Goal: Task Accomplishment & Management: Manage account settings

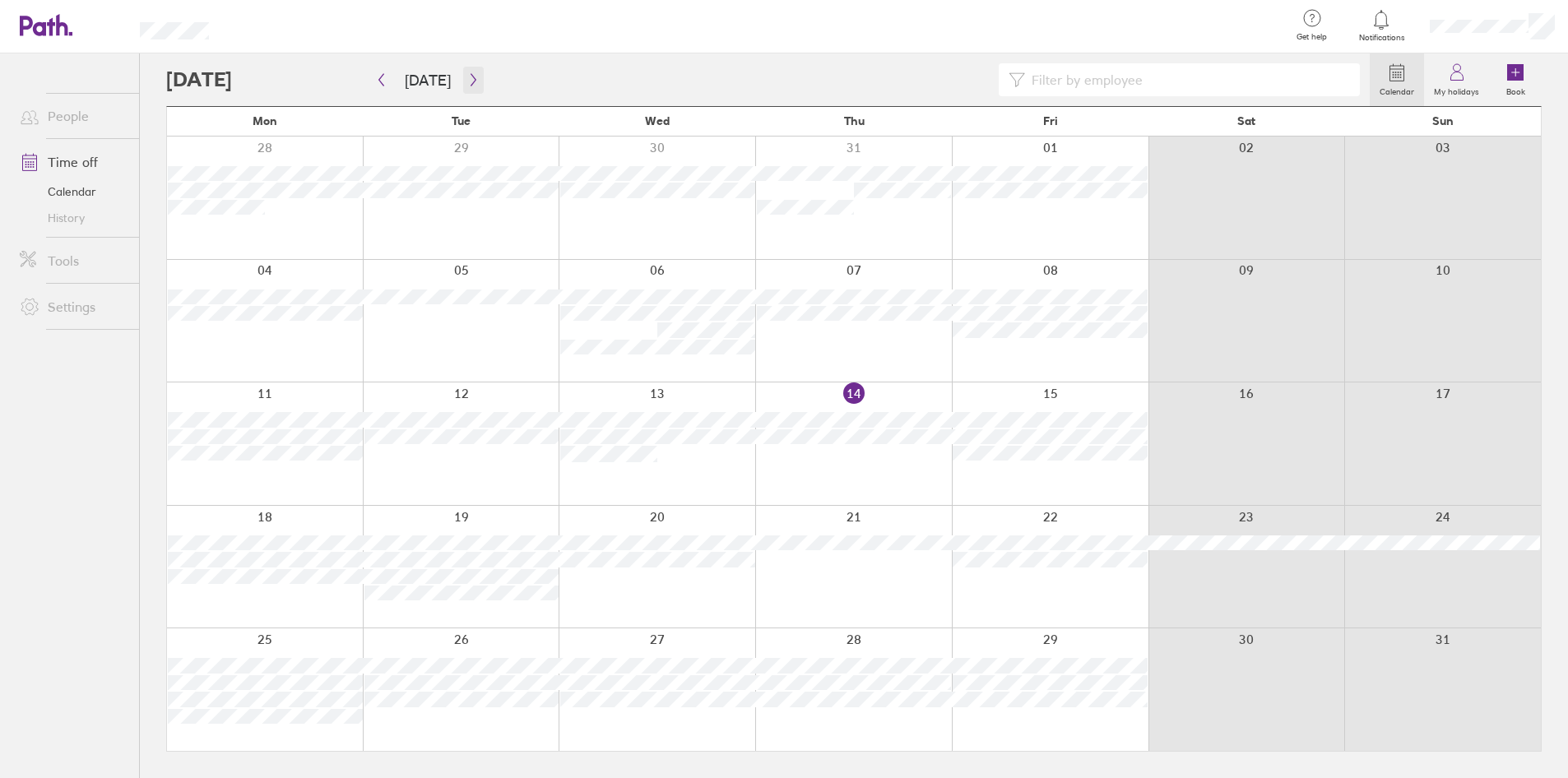
click at [474, 84] on icon "button" at bounding box center [473, 79] width 12 height 13
click at [381, 87] on button "button" at bounding box center [381, 80] width 20 height 28
click at [477, 85] on button "button" at bounding box center [473, 80] width 20 height 28
click at [376, 90] on button "button" at bounding box center [381, 80] width 20 height 28
click at [463, 83] on button "button" at bounding box center [473, 80] width 20 height 28
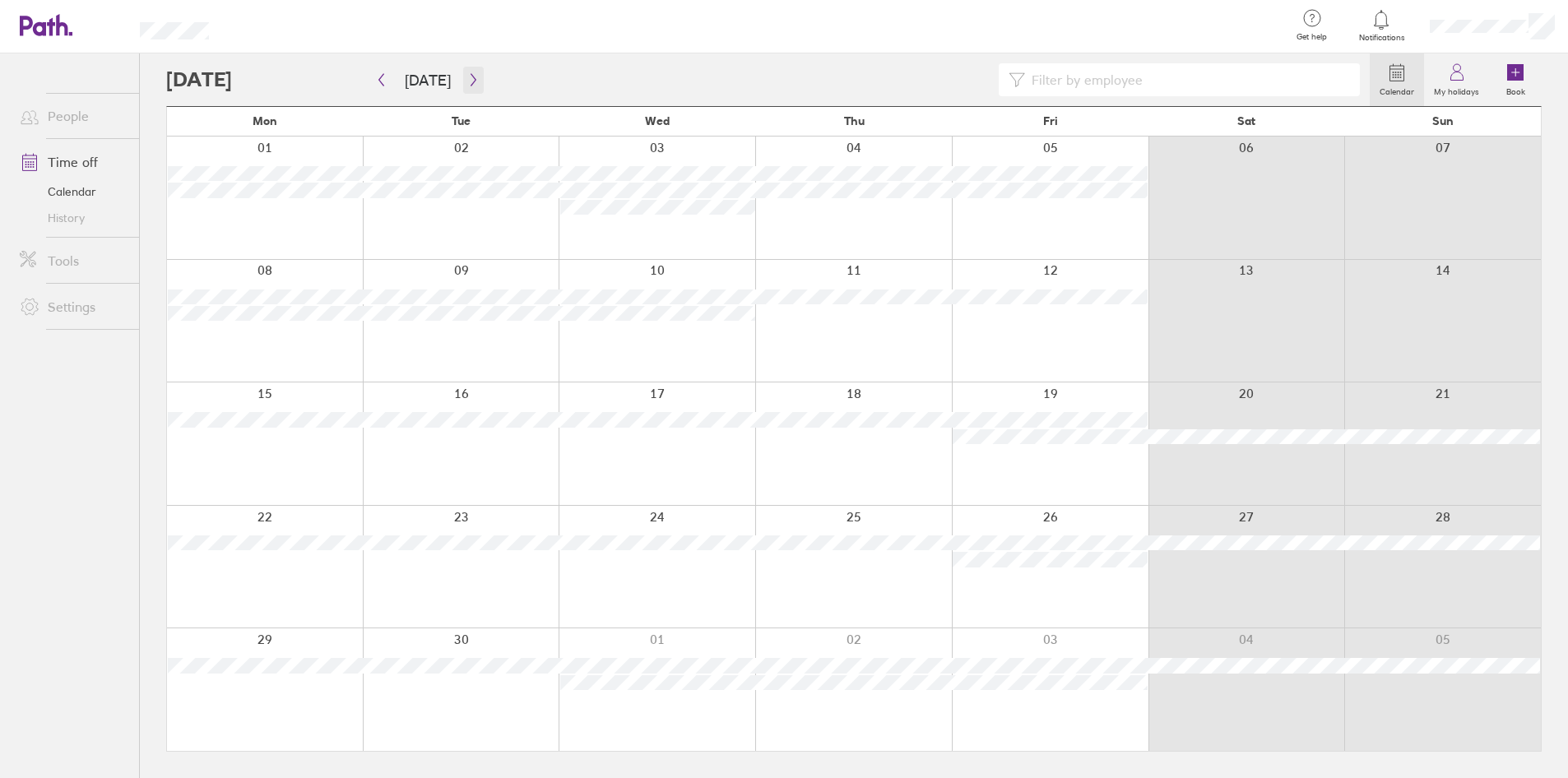
click at [470, 87] on button "button" at bounding box center [473, 80] width 20 height 28
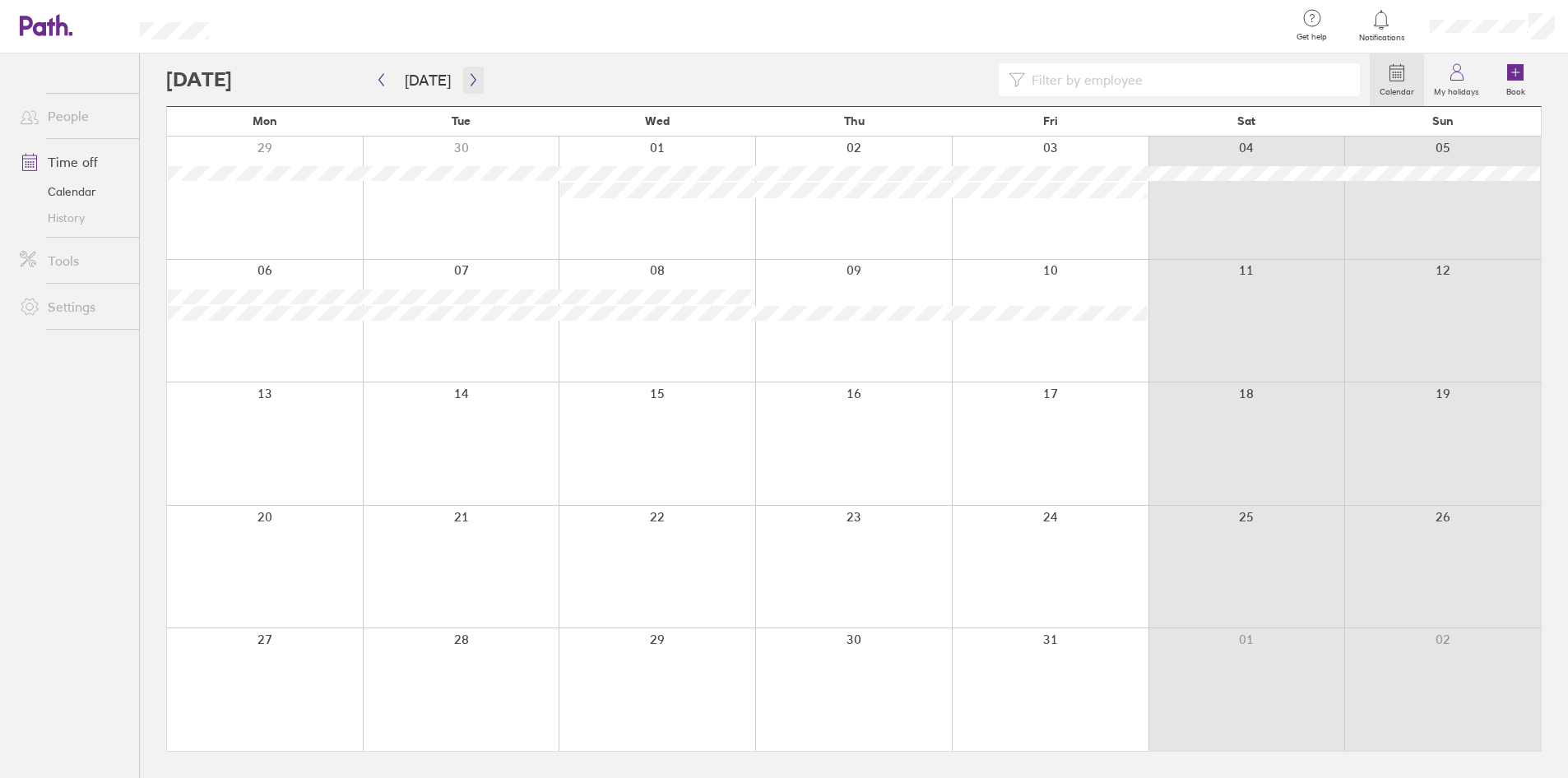
click at [470, 87] on button "button" at bounding box center [473, 80] width 20 height 28
